Goal: Transaction & Acquisition: Subscribe to service/newsletter

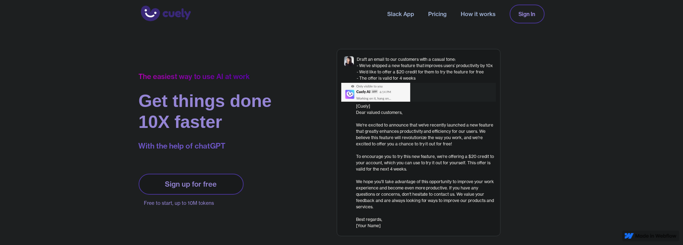
click at [378, 78] on div "Draft an email to our customers with a casual tone: - We’ve shipped a new featu…" at bounding box center [425, 68] width 136 height 25
click at [378, 88] on img at bounding box center [375, 92] width 69 height 19
drag, startPoint x: 414, startPoint y: 109, endPoint x: 348, endPoint y: 83, distance: 71.6
click at [348, 83] on div "Draft an email to our customers with a casual tone: - We’ve shipped a new featu…" at bounding box center [419, 143] width 164 height 188
drag, startPoint x: 463, startPoint y: 115, endPoint x: 467, endPoint y: 115, distance: 4.6
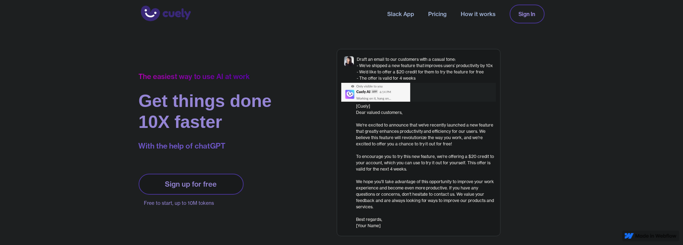
click at [467, 115] on div "[Cuely] Dear valued customers, ‍ We're excited to announce that we've recently …" at bounding box center [426, 166] width 140 height 126
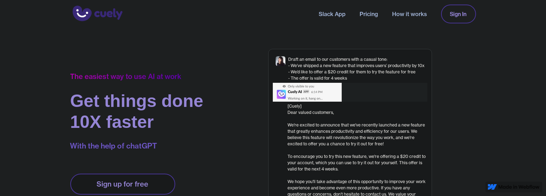
click at [380, 17] on nav "Slack App Pricing How it works Sign In" at bounding box center [397, 14] width 157 height 26
click at [376, 14] on link "Pricing" at bounding box center [369, 14] width 19 height 8
click at [417, 16] on link "How it works" at bounding box center [410, 14] width 35 height 8
click at [322, 12] on link "Slack App" at bounding box center [332, 14] width 27 height 8
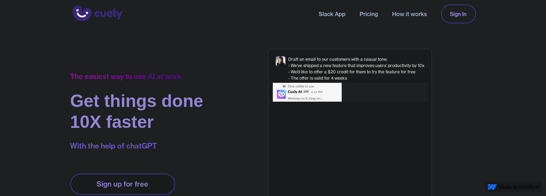
click at [454, 17] on link "Sign In" at bounding box center [458, 14] width 35 height 19
click at [462, 12] on div "Sign In" at bounding box center [458, 14] width 17 height 6
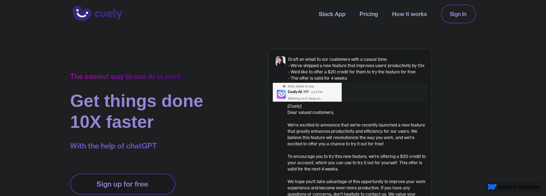
drag, startPoint x: 196, startPoint y: 55, endPoint x: 186, endPoint y: 55, distance: 10.2
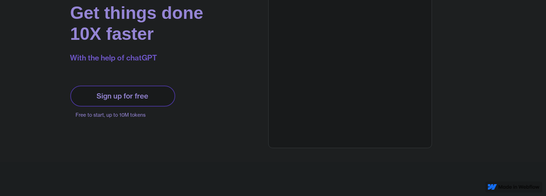
scroll to position [112, 0]
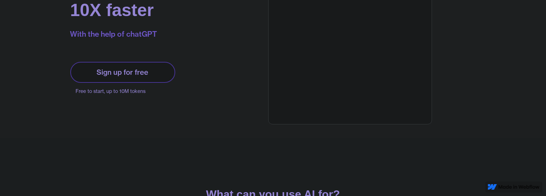
click at [122, 73] on div "Sign up for free" at bounding box center [123, 72] width 52 height 8
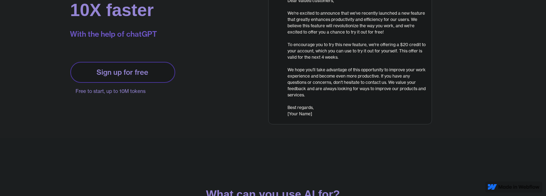
drag, startPoint x: 242, startPoint y: 51, endPoint x: 233, endPoint y: 54, distance: 9.1
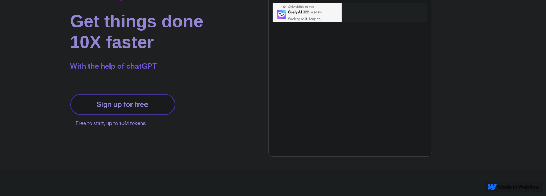
scroll to position [84, 0]
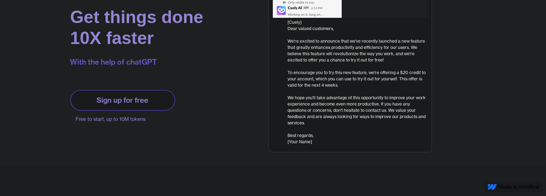
click at [117, 100] on div "Sign up for free" at bounding box center [123, 100] width 52 height 8
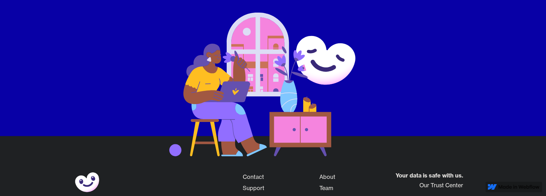
scroll to position [1064, 0]
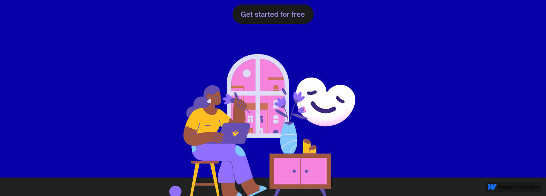
click at [258, 13] on div "Get started for free" at bounding box center [273, 14] width 64 height 8
